Goal: Task Accomplishment & Management: Complete application form

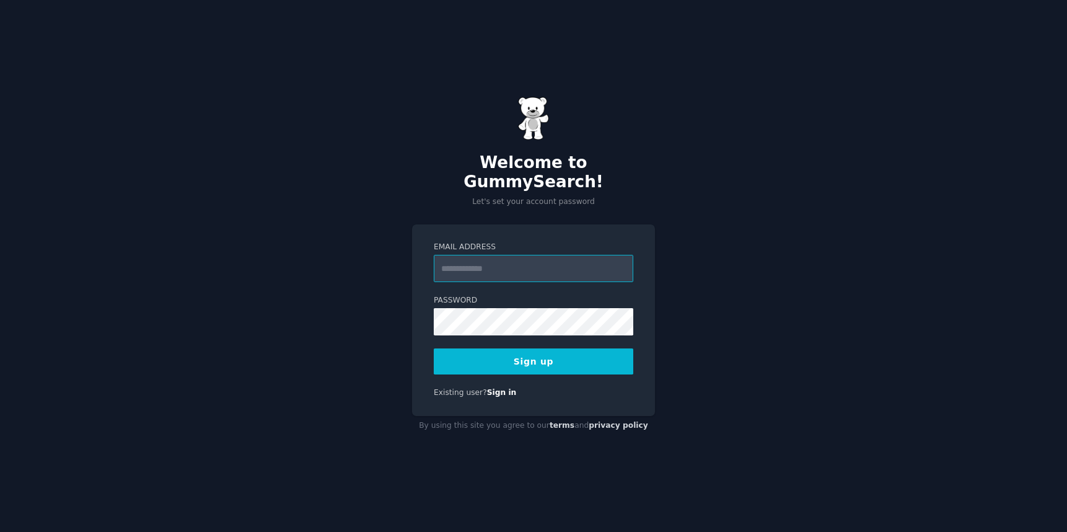
click at [494, 261] on input "Email Address" at bounding box center [534, 268] width 200 height 27
click at [786, 293] on div "Welcome to GummySearch! Let's set your account password Email Address Password …" at bounding box center [533, 266] width 1067 height 532
click at [487, 257] on input "Email Address" at bounding box center [534, 268] width 200 height 27
click at [476, 259] on input "Email Address" at bounding box center [534, 268] width 200 height 27
type input "**********"
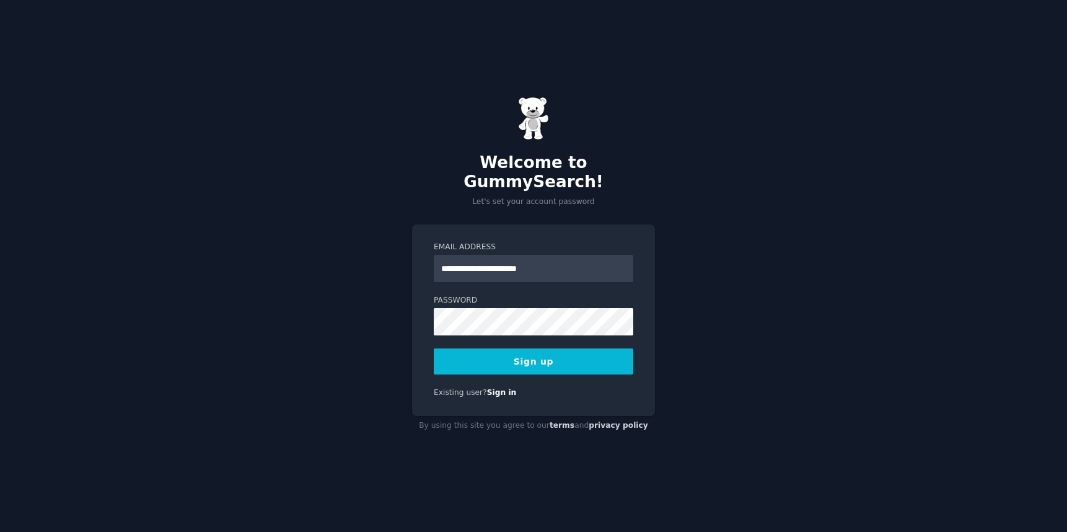
click at [535, 354] on button "Sign up" at bounding box center [534, 361] width 200 height 26
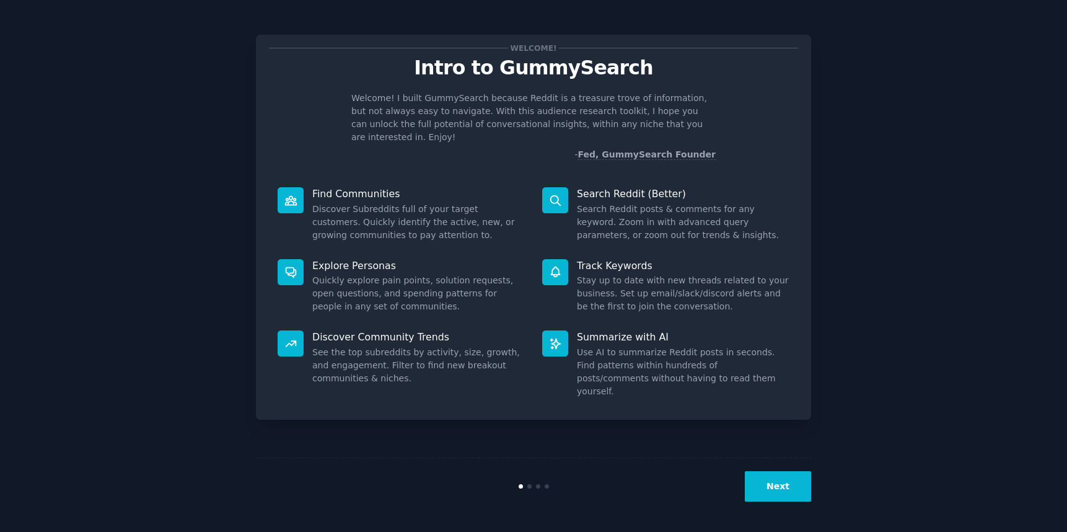
click at [786, 490] on button "Next" at bounding box center [778, 486] width 66 height 30
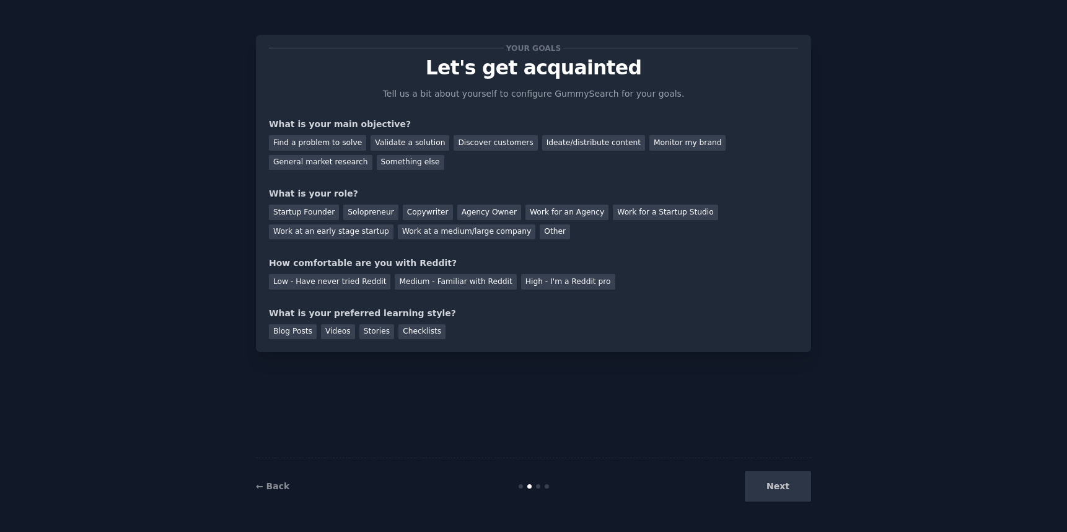
click at [780, 486] on div "Next" at bounding box center [718, 486] width 185 height 30
click at [346, 143] on div "Find a problem to solve" at bounding box center [317, 142] width 97 height 15
click at [491, 148] on div "Discover customers" at bounding box center [496, 142] width 84 height 15
click at [316, 143] on div "Find a problem to solve" at bounding box center [317, 142] width 97 height 15
click at [330, 165] on div "General market research" at bounding box center [320, 162] width 103 height 15
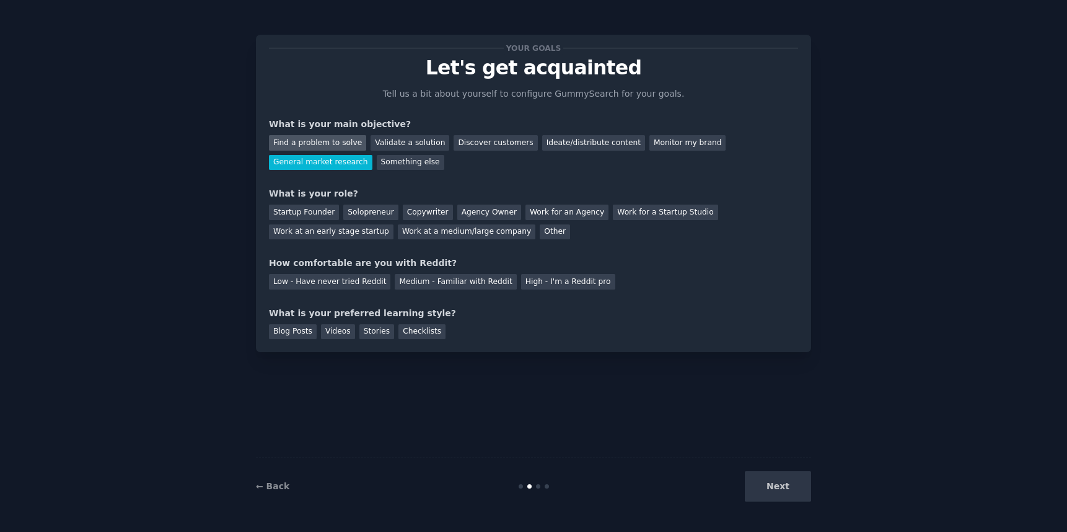
click at [306, 143] on div "Find a problem to solve" at bounding box center [317, 142] width 97 height 15
click at [320, 213] on div "Startup Founder" at bounding box center [304, 211] width 70 height 15
click at [341, 281] on div "Low - Have never tried Reddit" at bounding box center [329, 281] width 121 height 15
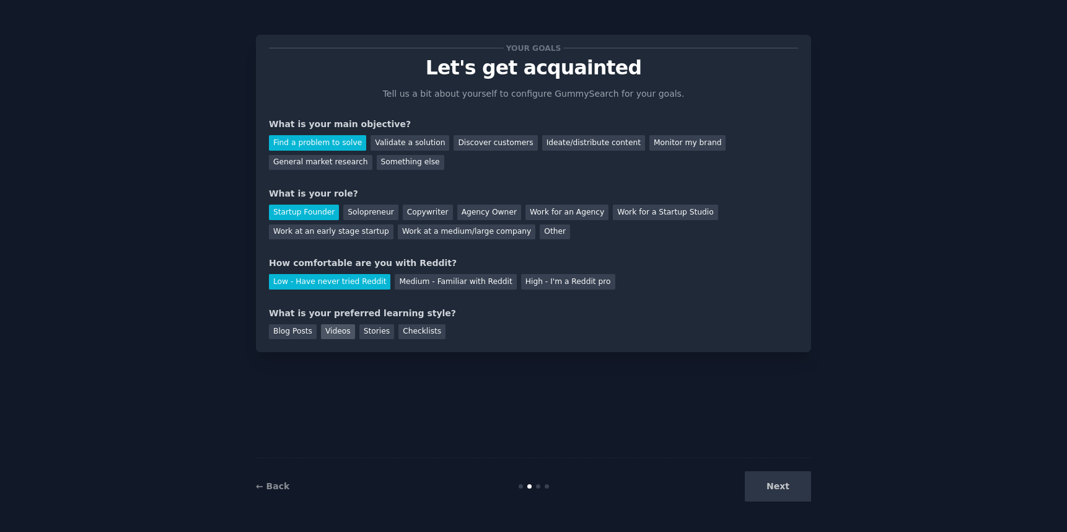
click at [333, 331] on div "Videos" at bounding box center [338, 331] width 34 height 15
click at [788, 487] on button "Next" at bounding box center [778, 486] width 66 height 30
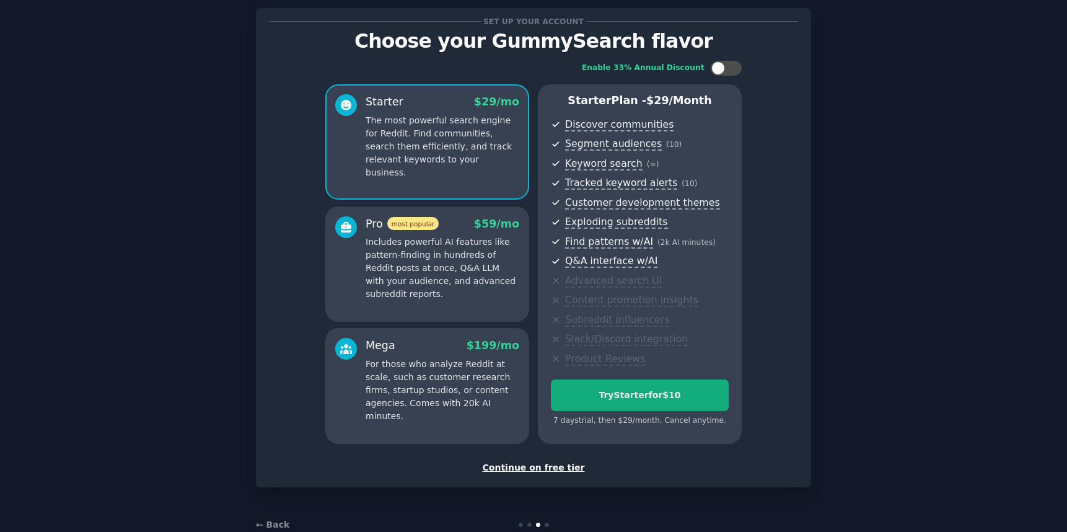
scroll to position [56, 0]
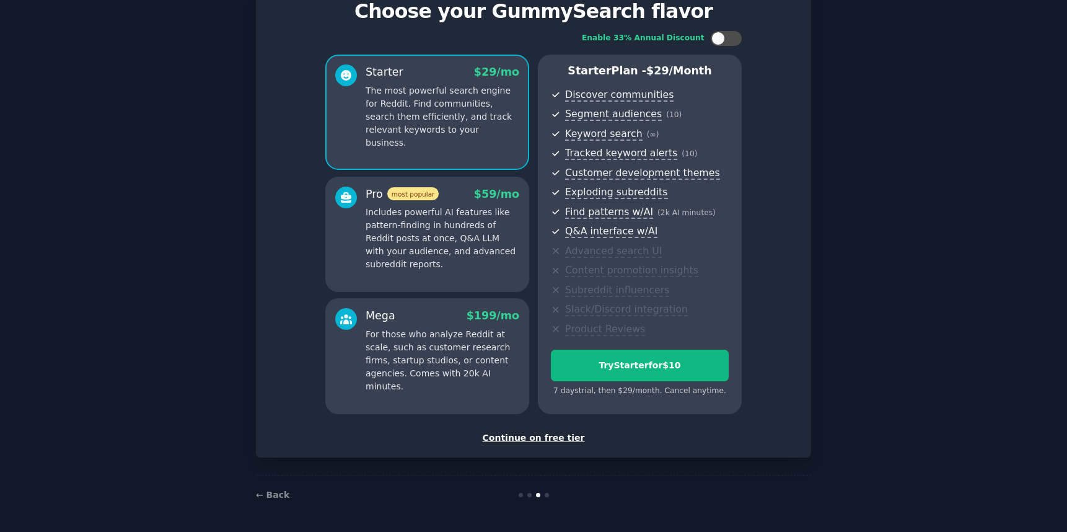
click at [538, 437] on div "Continue on free tier" at bounding box center [533, 437] width 529 height 13
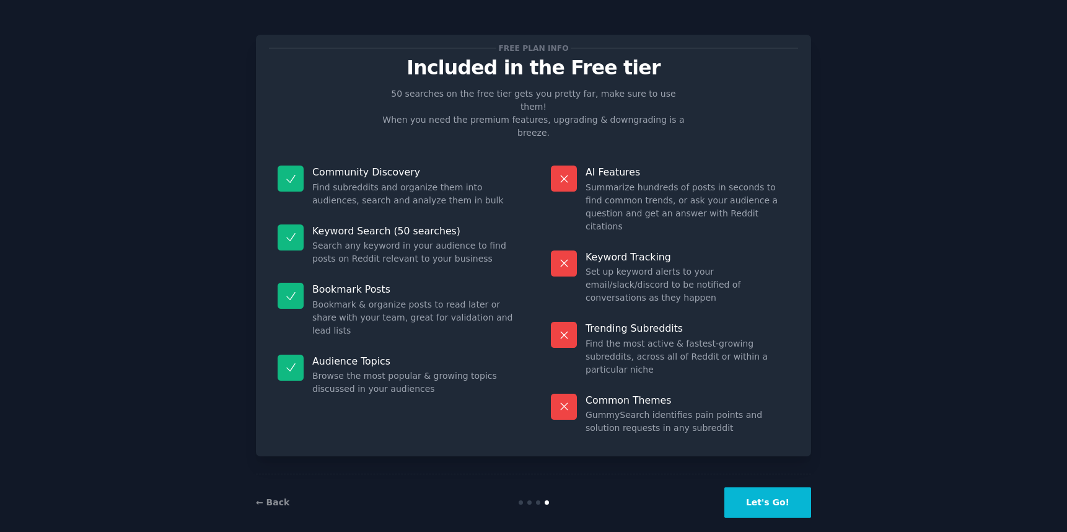
click at [771, 487] on button "Let's Go!" at bounding box center [767, 502] width 87 height 30
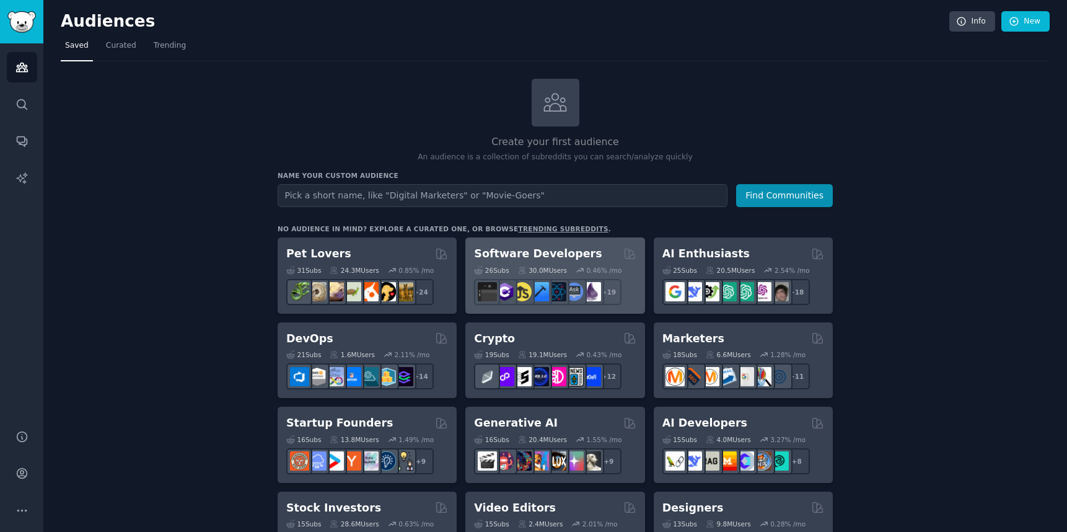
click at [576, 252] on h2 "Software Developers" at bounding box center [538, 253] width 128 height 15
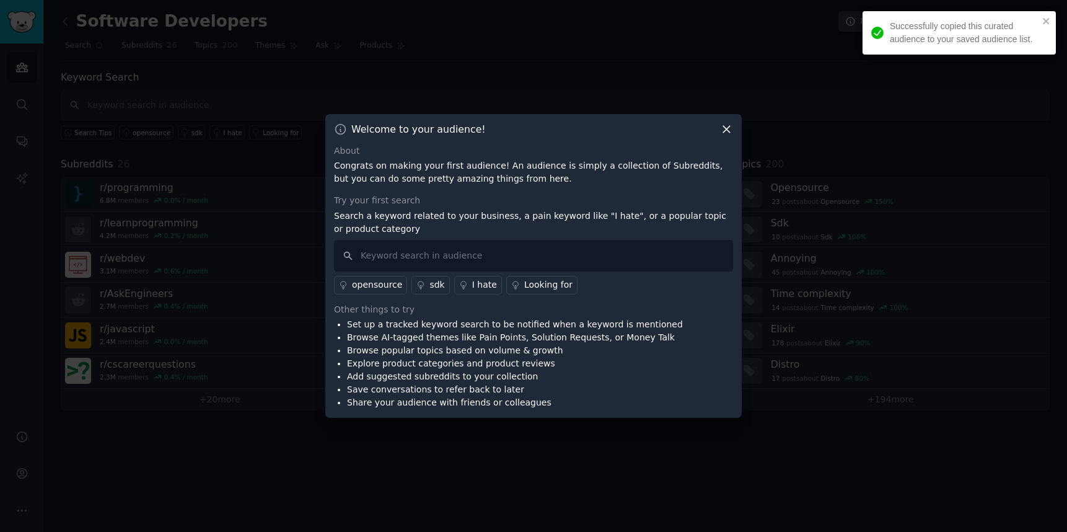
click at [723, 129] on icon at bounding box center [726, 129] width 13 height 13
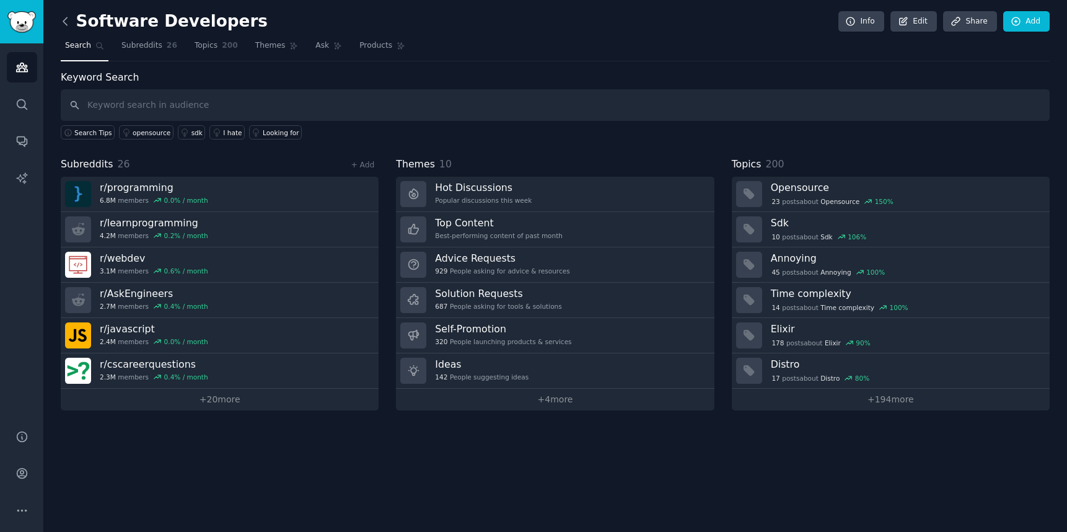
click at [69, 18] on icon at bounding box center [65, 21] width 13 height 13
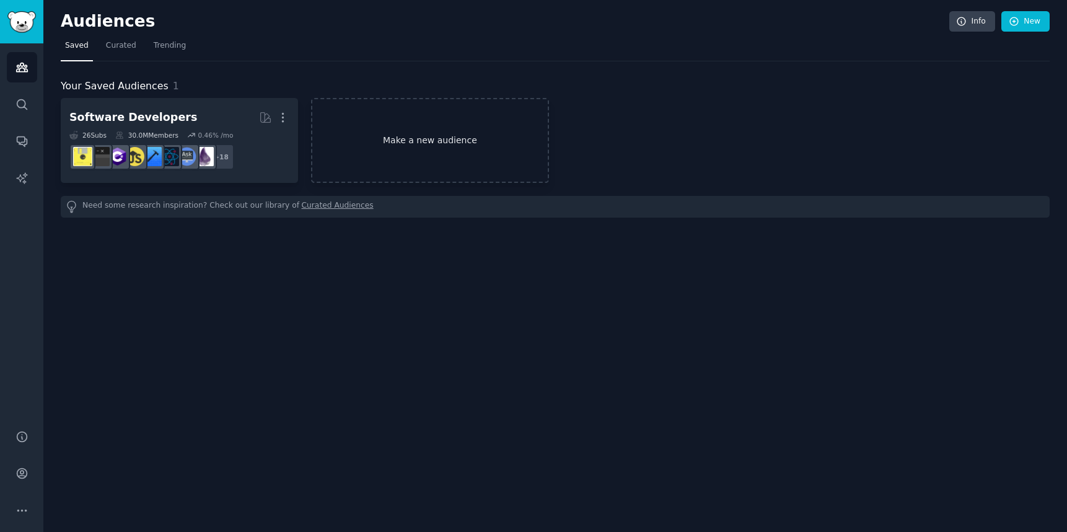
click at [424, 142] on link "Make a new audience" at bounding box center [429, 140] width 237 height 85
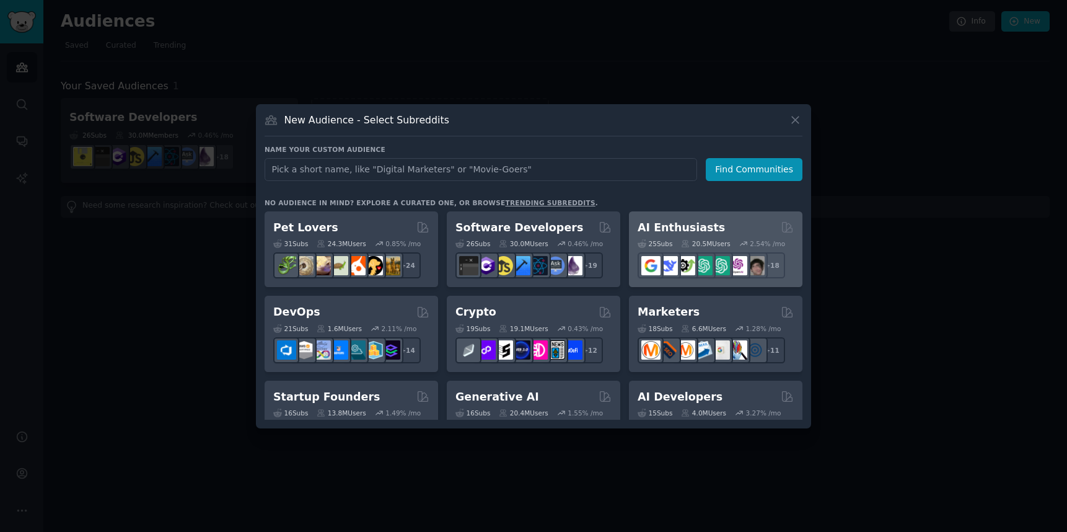
click at [680, 227] on h2 "AI Enthusiasts" at bounding box center [681, 227] width 87 height 15
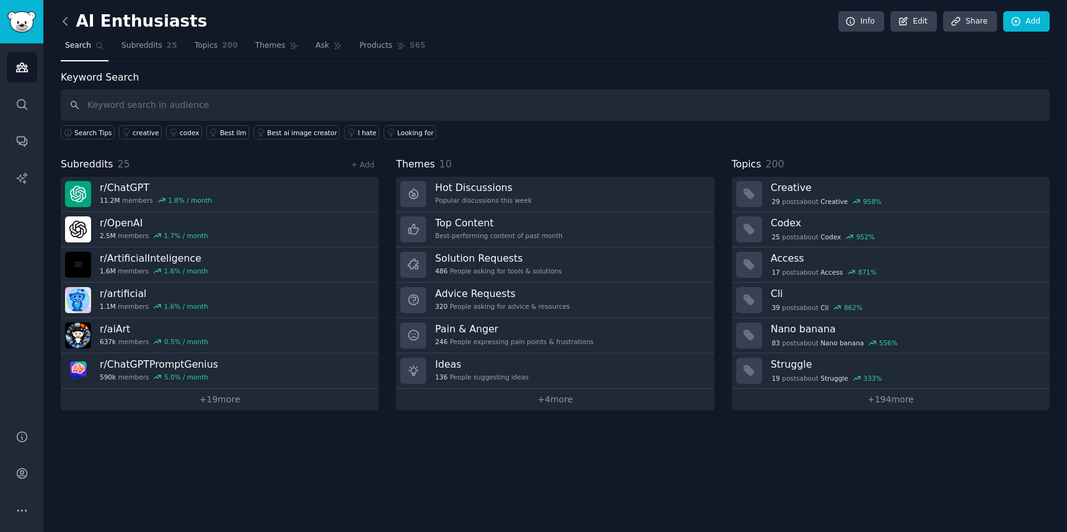
click at [65, 22] on icon at bounding box center [65, 21] width 13 height 13
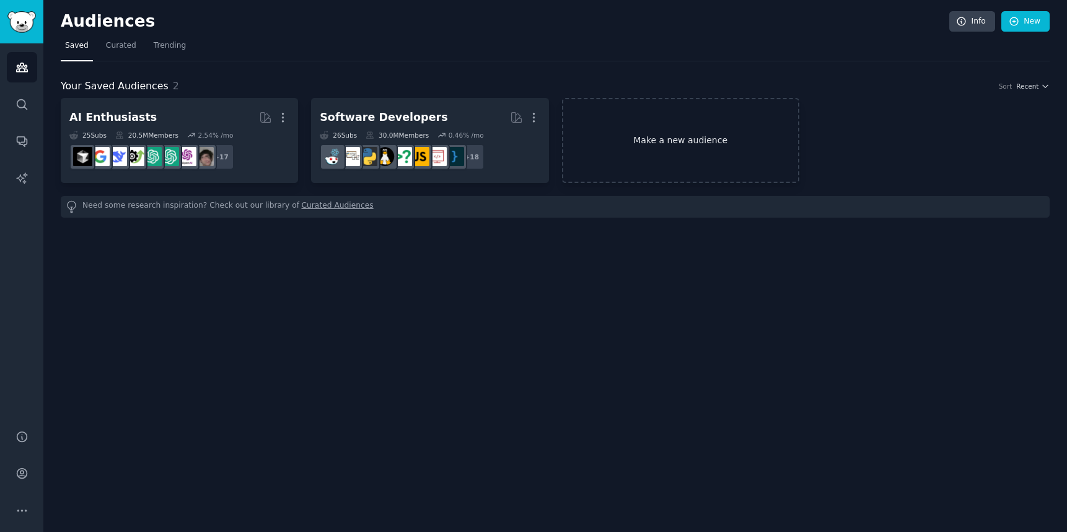
click at [669, 133] on link "Make a new audience" at bounding box center [680, 140] width 237 height 85
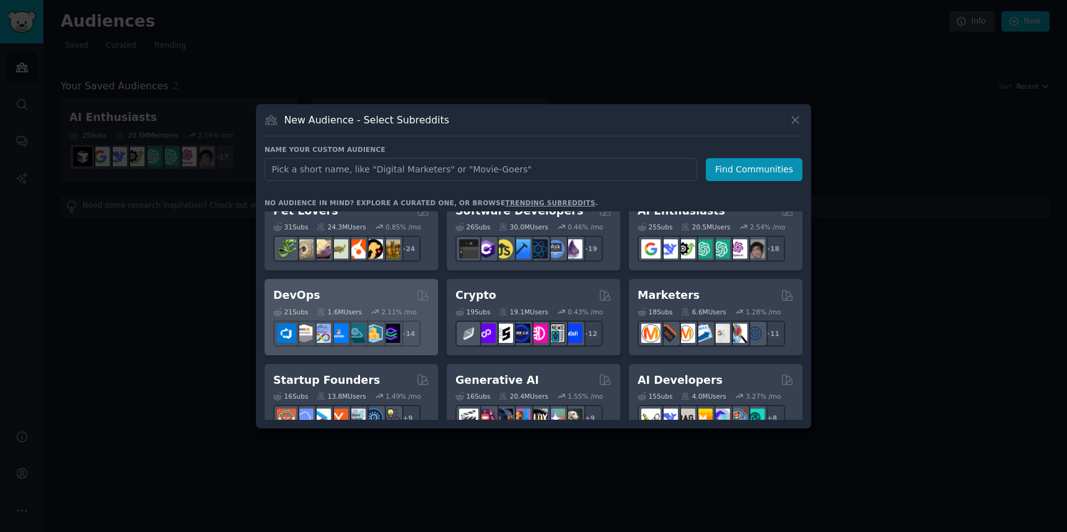
scroll to position [18, 0]
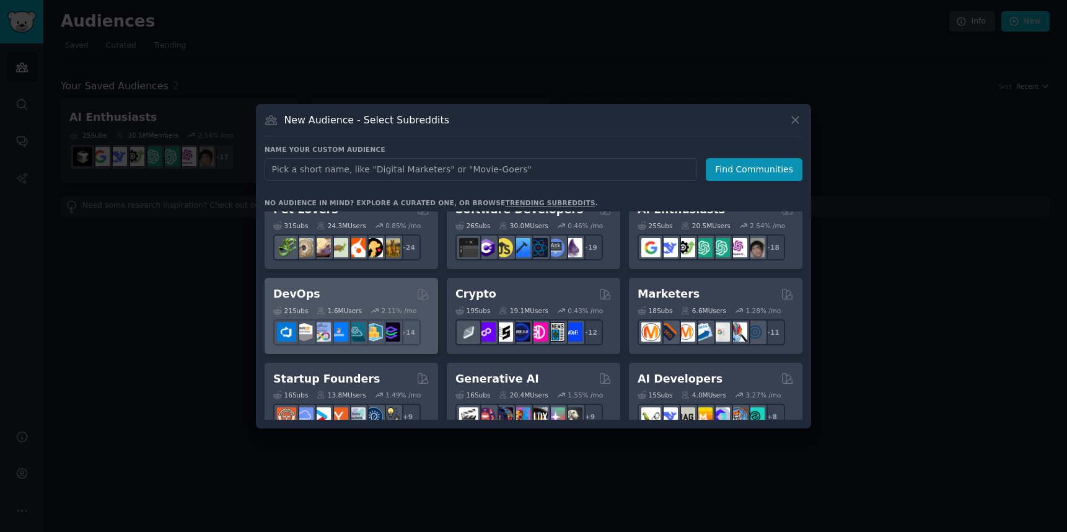
click at [368, 286] on div "DevOps" at bounding box center [351, 293] width 156 height 15
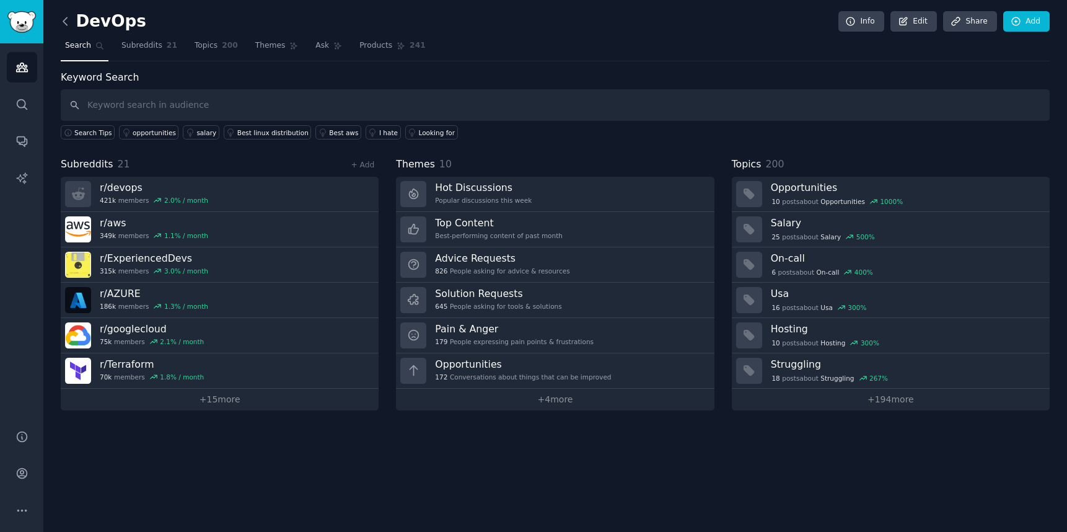
click at [68, 25] on icon at bounding box center [65, 21] width 13 height 13
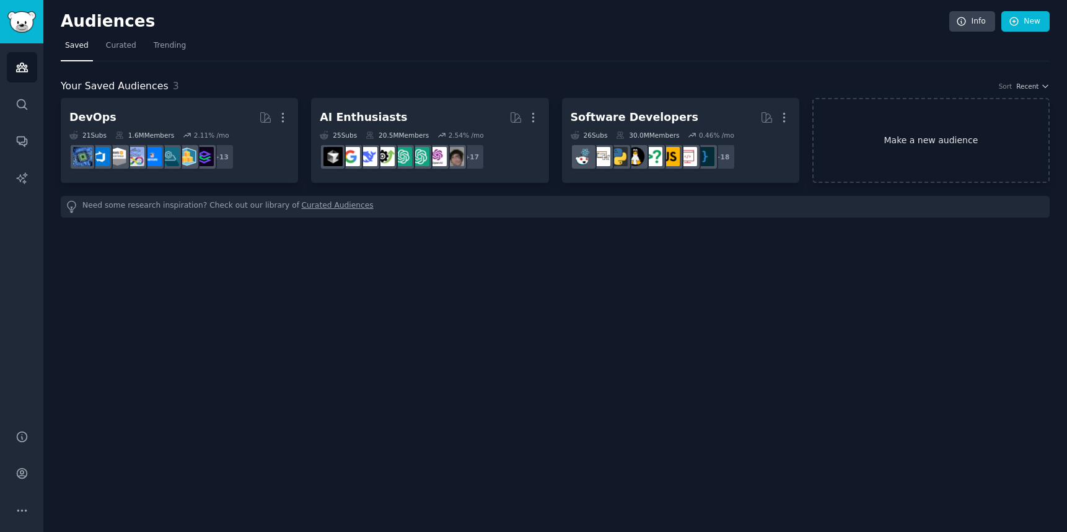
click at [915, 149] on link "Make a new audience" at bounding box center [930, 140] width 237 height 85
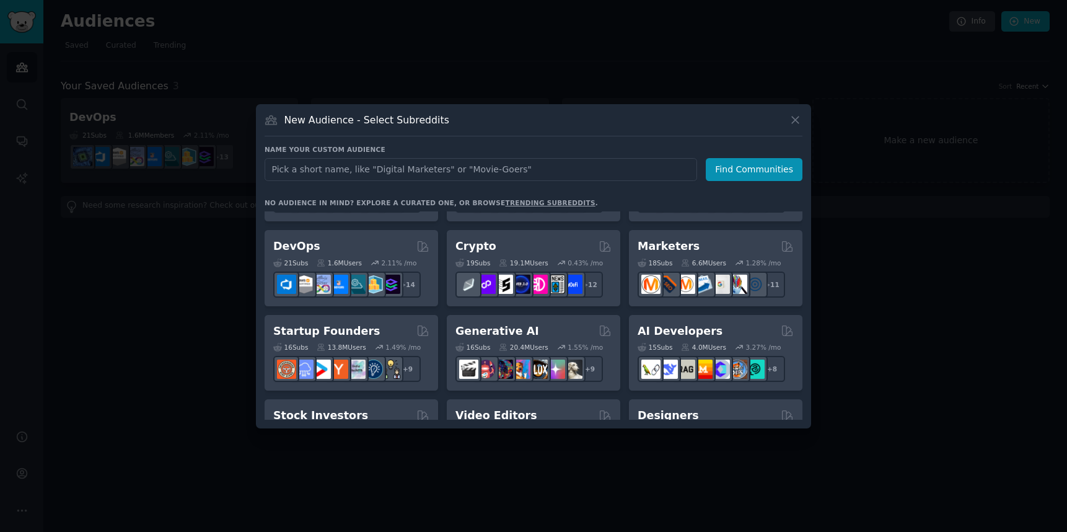
scroll to position [68, 0]
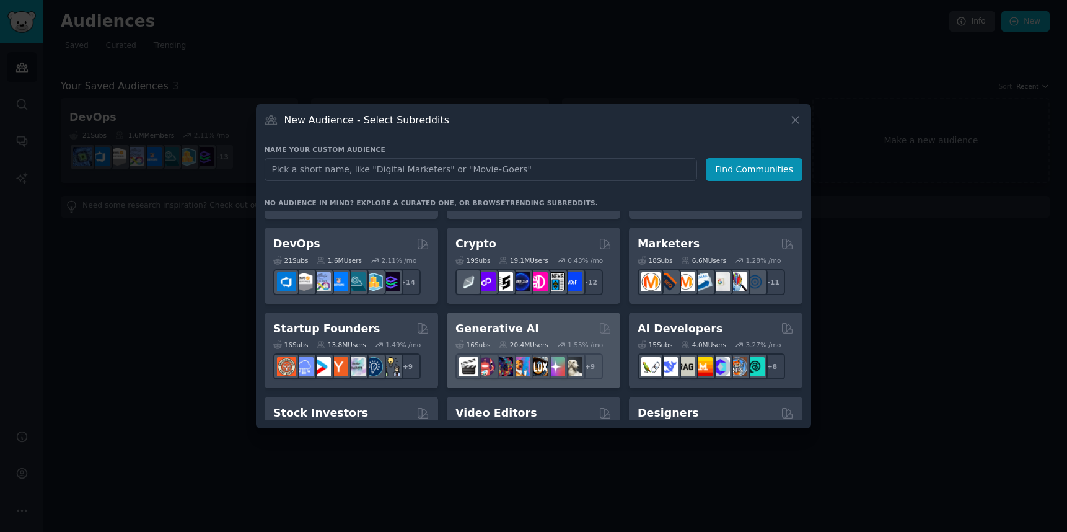
click at [553, 325] on div "Generative AI Curated by GummySearch" at bounding box center [533, 328] width 156 height 15
